Goal: Download file/media

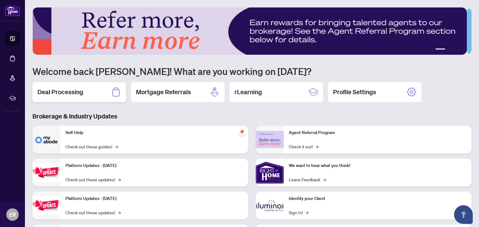
click at [96, 93] on div "Deal Processing" at bounding box center [78, 92] width 93 height 20
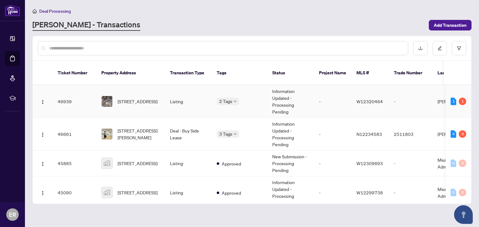
click at [141, 99] on span "[STREET_ADDRESS]" at bounding box center [137, 101] width 40 height 7
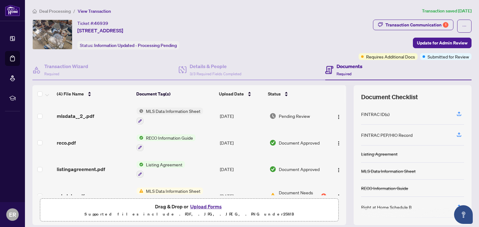
scroll to position [15, 0]
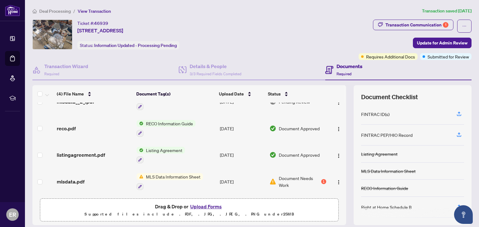
click at [96, 157] on span "listingagreement.pdf" at bounding box center [81, 154] width 48 height 7
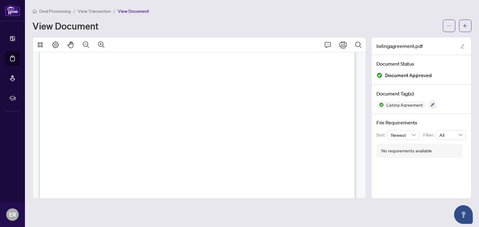
scroll to position [1951, 0]
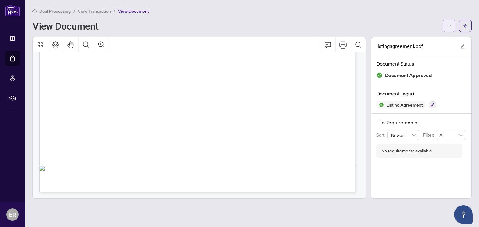
click at [444, 25] on button "button" at bounding box center [449, 26] width 12 height 12
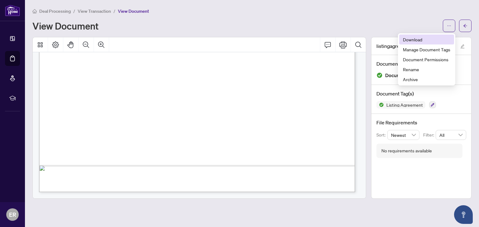
click at [431, 36] on span "Download" at bounding box center [426, 39] width 47 height 7
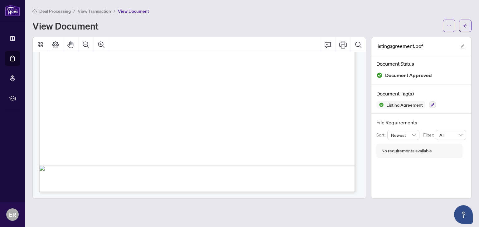
click at [106, 12] on span "View Transaction" at bounding box center [94, 11] width 33 height 6
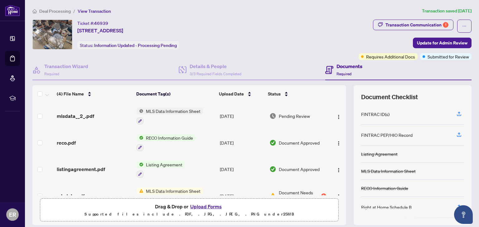
click at [75, 144] on div "reco.pdf" at bounding box center [94, 142] width 75 height 7
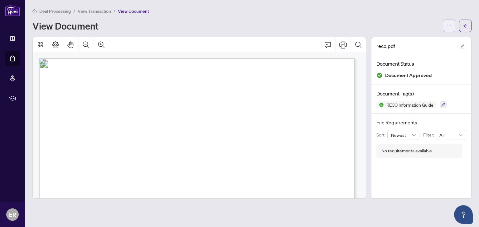
click at [450, 27] on icon "ellipsis" at bounding box center [449, 26] width 4 height 4
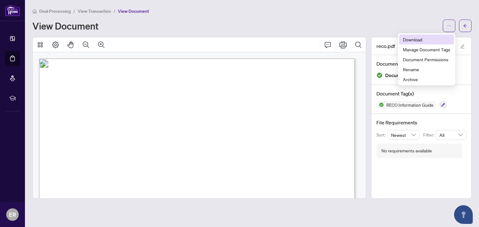
click at [433, 36] on span "Download" at bounding box center [426, 39] width 47 height 7
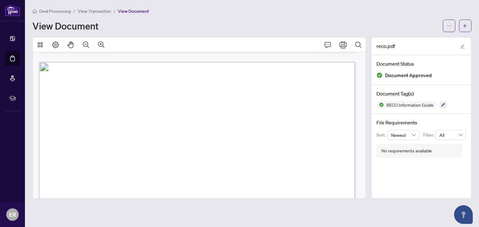
scroll to position [5104, 0]
